Goal: Task Accomplishment & Management: Manage account settings

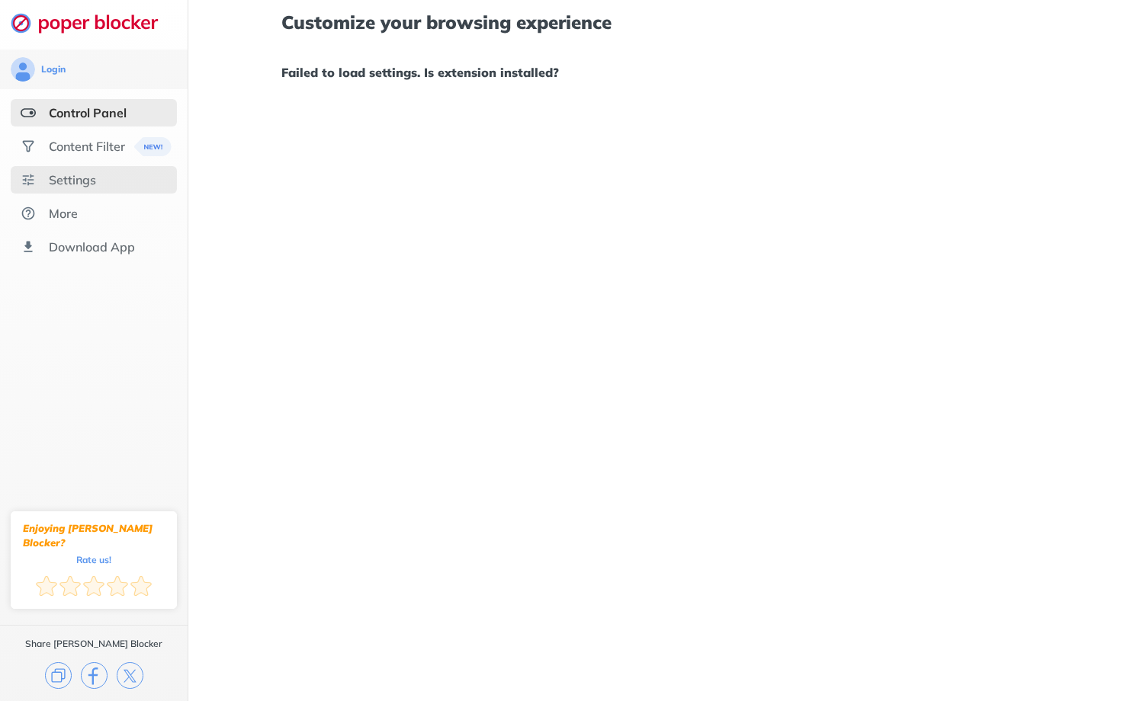
click at [78, 178] on div "Settings" at bounding box center [72, 179] width 47 height 15
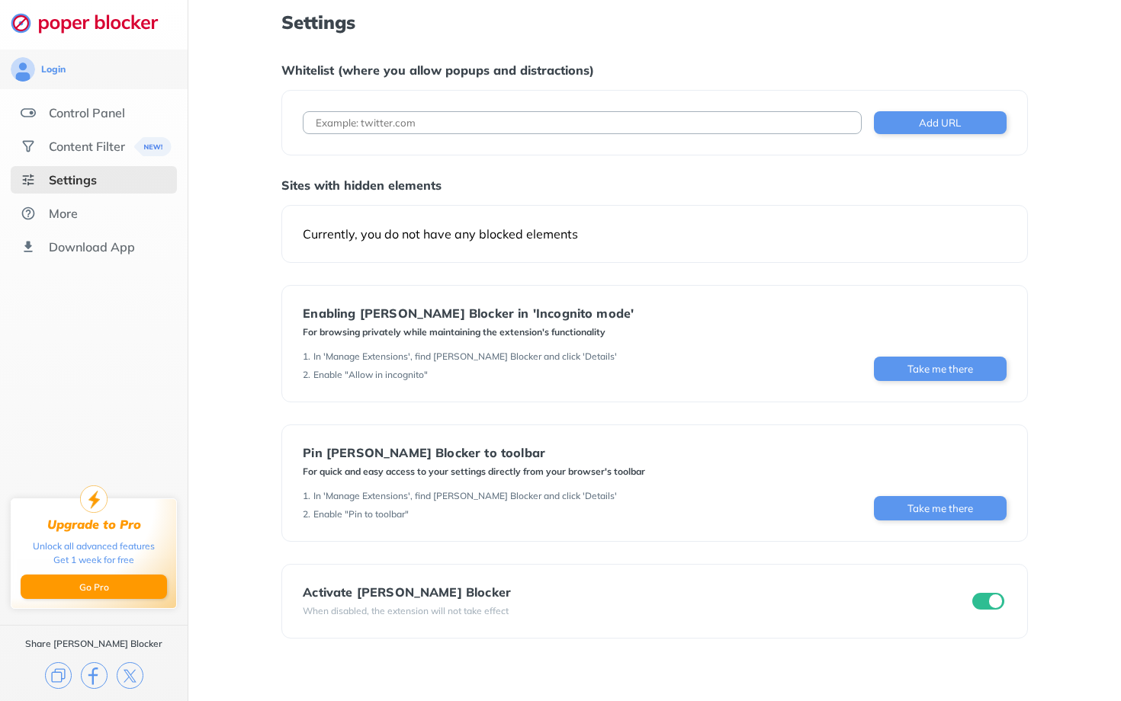
click at [349, 117] on input at bounding box center [582, 122] width 558 height 23
type input "youtube.com"
click at [925, 119] on button "Add URL" at bounding box center [940, 122] width 133 height 23
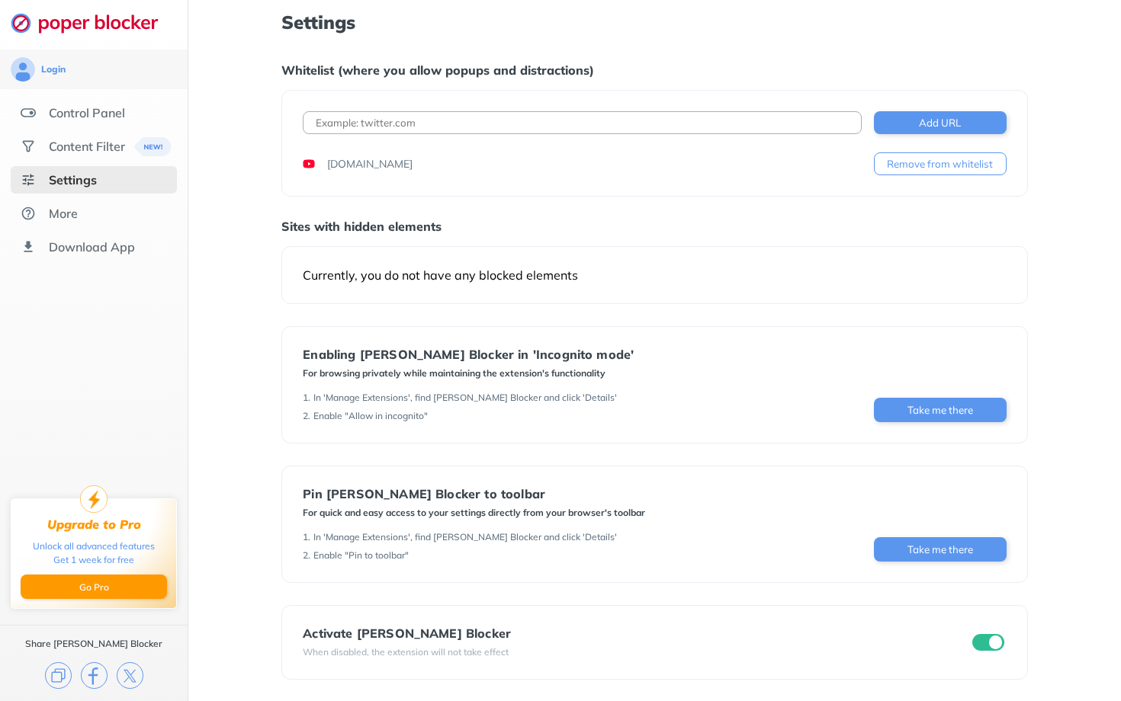
scroll to position [1, 0]
click at [101, 149] on div "Content Filter" at bounding box center [87, 146] width 76 height 15
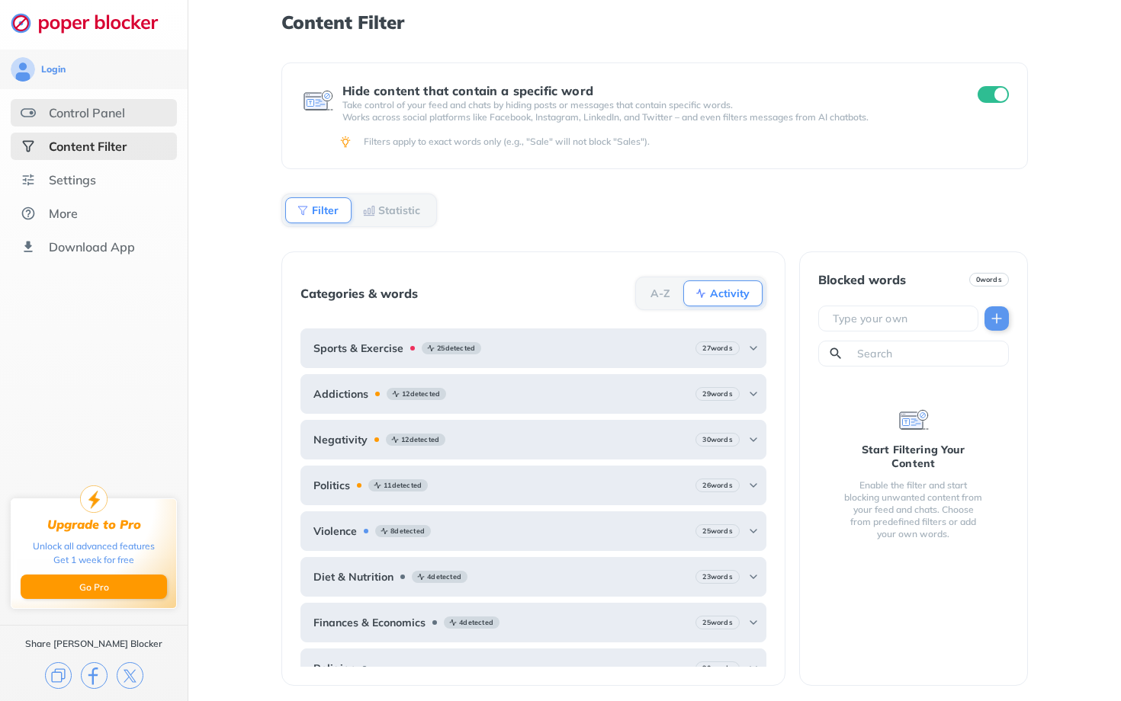
click at [114, 114] on div "Control Panel" at bounding box center [87, 112] width 76 height 15
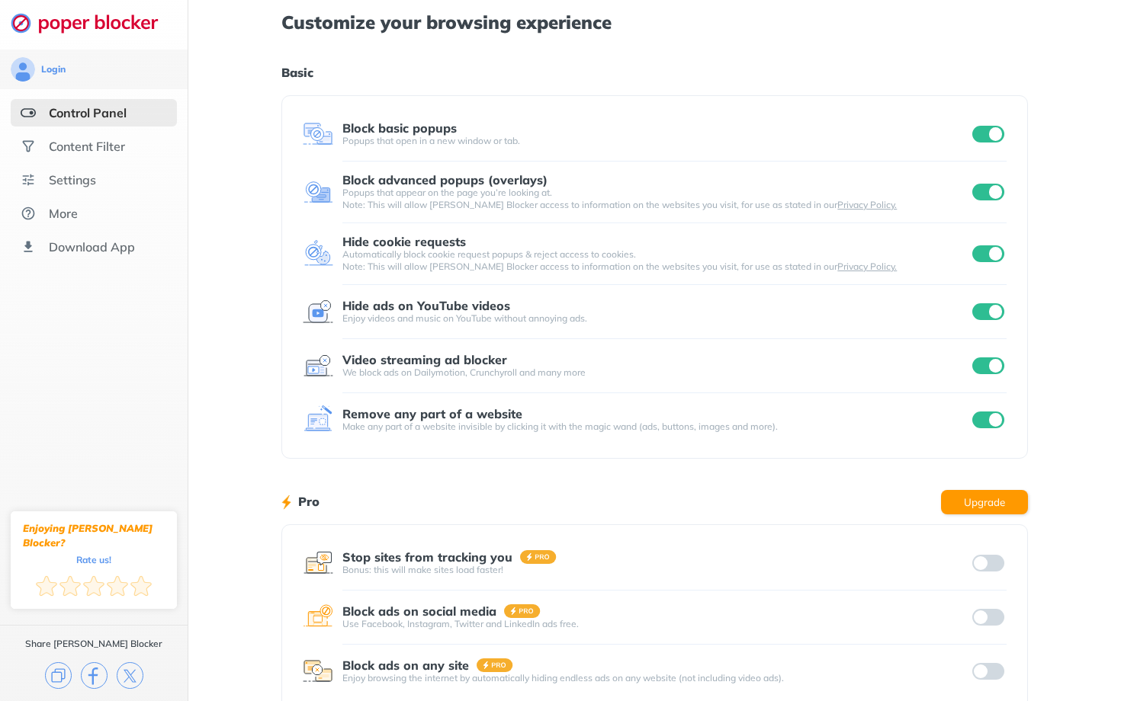
click at [994, 137] on input "checkbox" at bounding box center [988, 134] width 32 height 17
click at [995, 188] on input "checkbox" at bounding box center [988, 192] width 32 height 17
click at [998, 191] on input "checkbox" at bounding box center [988, 192] width 32 height 17
click at [989, 133] on input "checkbox" at bounding box center [988, 134] width 32 height 17
click at [987, 303] on input "checkbox" at bounding box center [988, 311] width 32 height 17
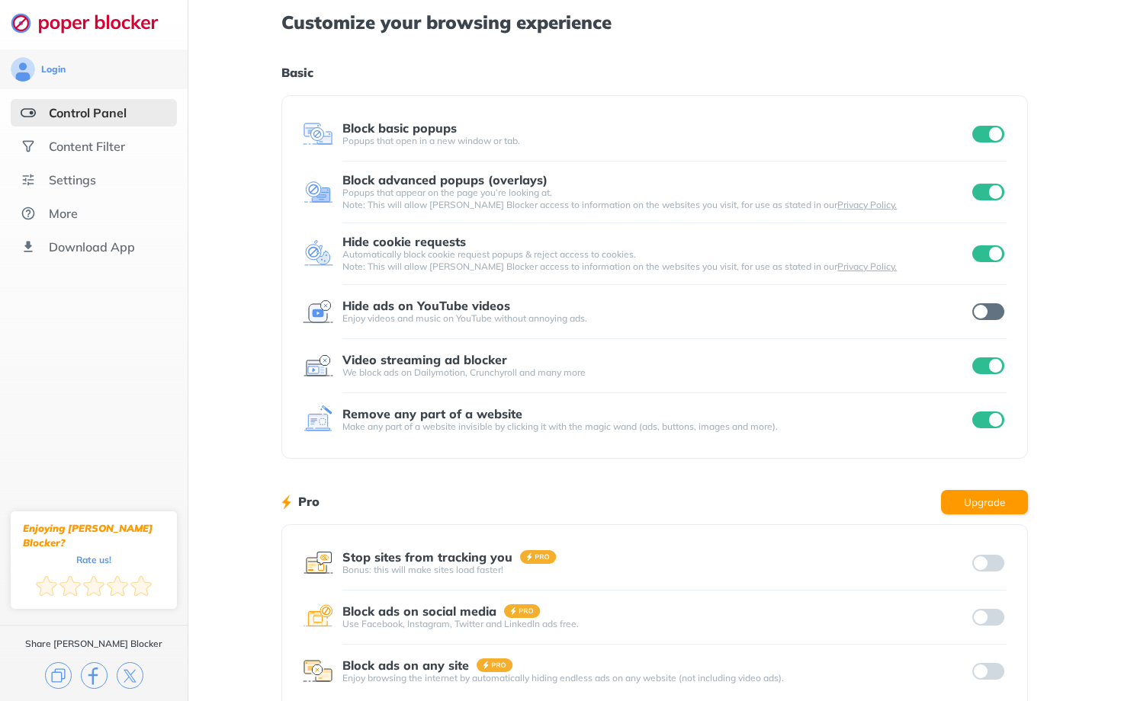
click at [1057, 337] on div "Customize your browsing experience Basic Block basic popups Popups that open in…" at bounding box center [654, 394] width 932 height 788
click at [132, 114] on div "Control Panel" at bounding box center [94, 112] width 166 height 27
click at [993, 131] on input "checkbox" at bounding box center [988, 134] width 32 height 17
click at [993, 188] on input "checkbox" at bounding box center [988, 192] width 32 height 17
click at [986, 373] on input "checkbox" at bounding box center [988, 366] width 32 height 17
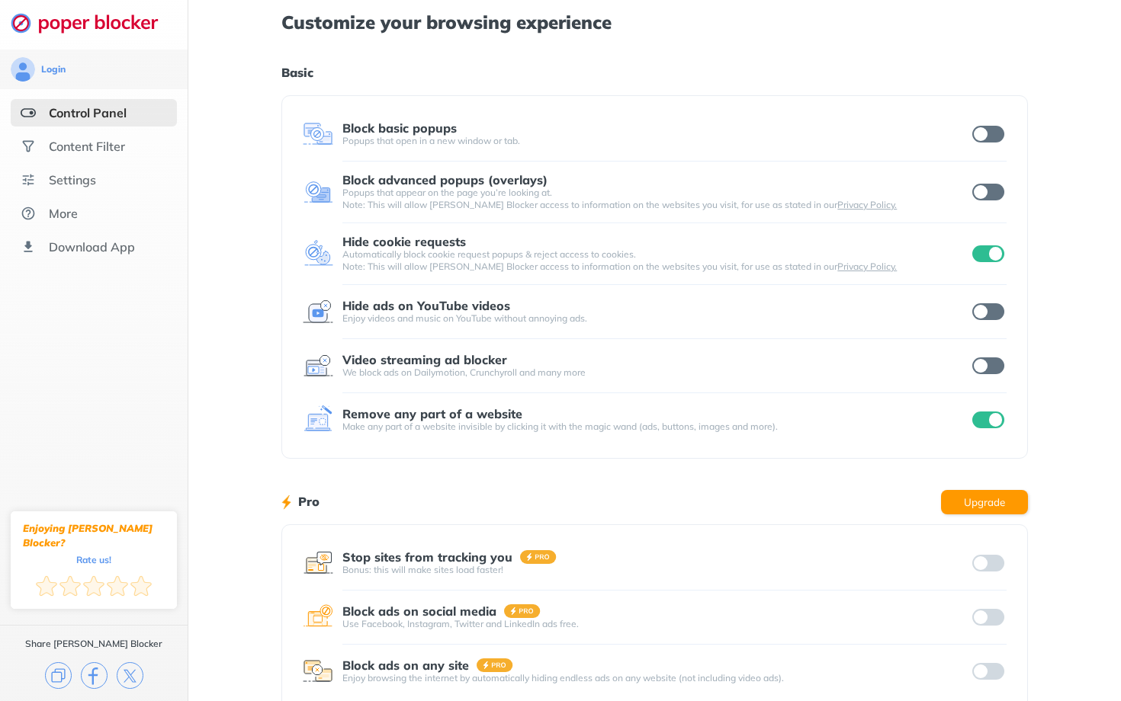
click at [994, 422] on input "checkbox" at bounding box center [988, 420] width 32 height 17
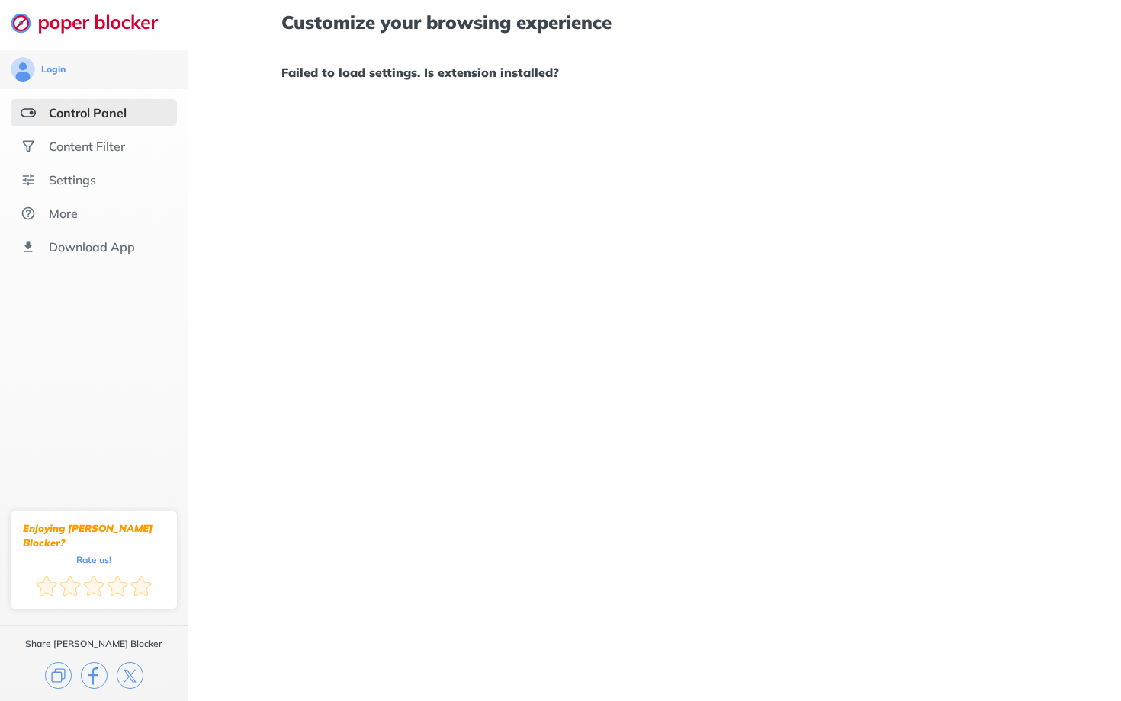
click at [122, 111] on div "Control Panel" at bounding box center [88, 112] width 78 height 15
click at [108, 146] on div "Content Filter" at bounding box center [87, 146] width 76 height 15
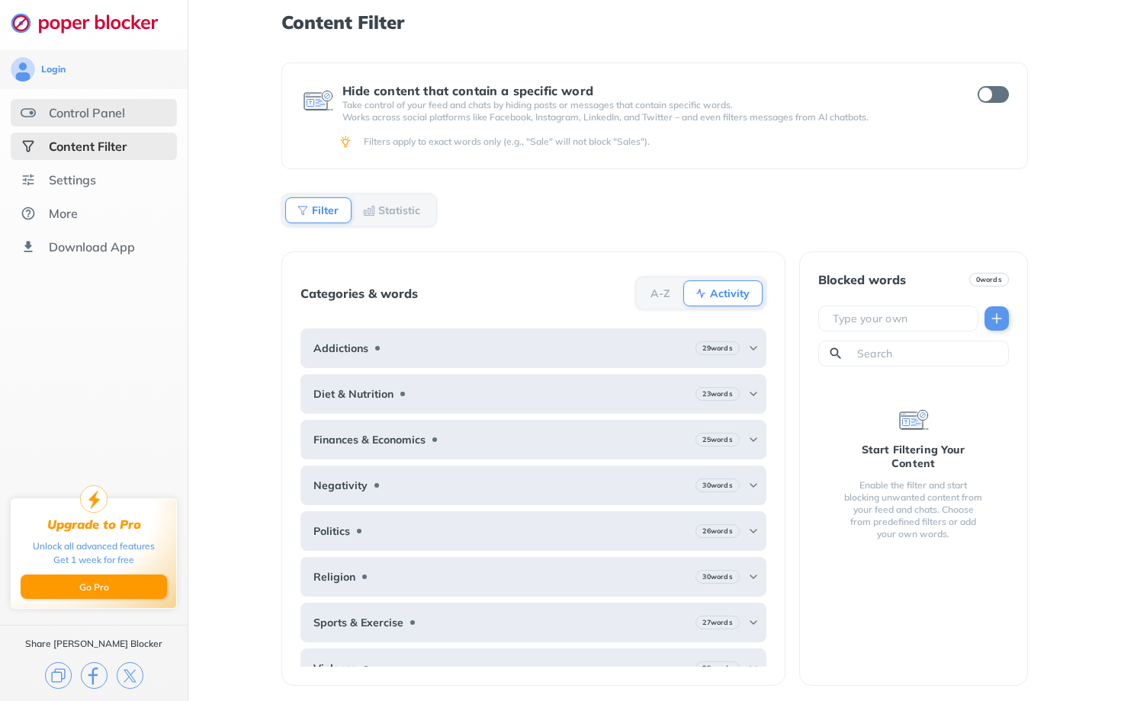
click at [111, 120] on div "Control Panel" at bounding box center [87, 112] width 76 height 15
